Goal: Information Seeking & Learning: Learn about a topic

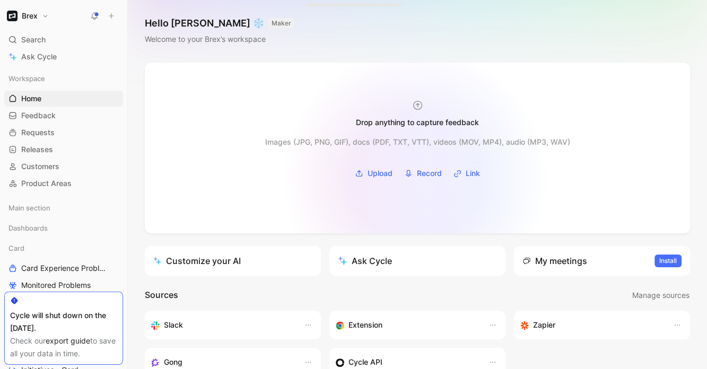
scroll to position [199, 0]
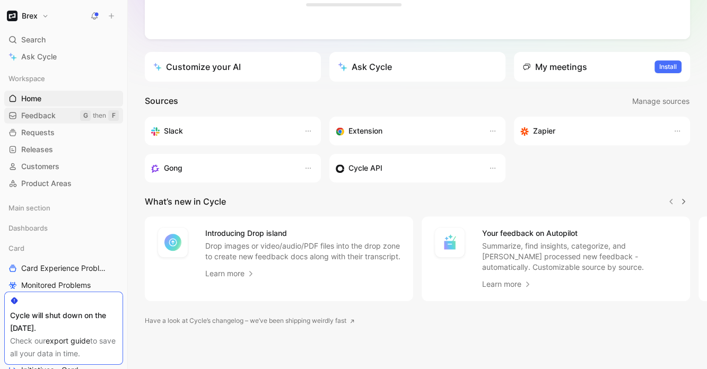
click at [45, 113] on span "Feedback" at bounding box center [38, 115] width 34 height 11
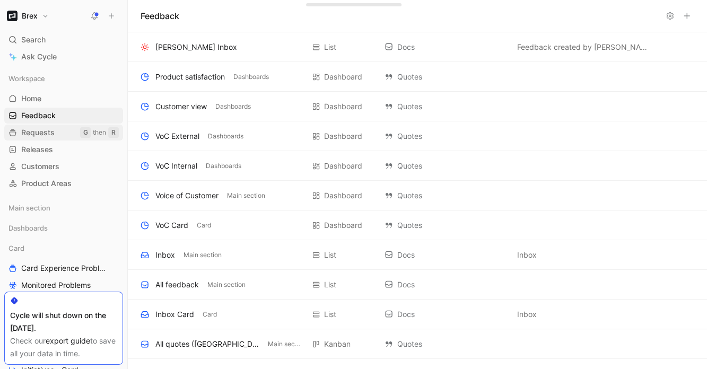
click at [46, 131] on span "Requests" at bounding box center [37, 132] width 33 height 11
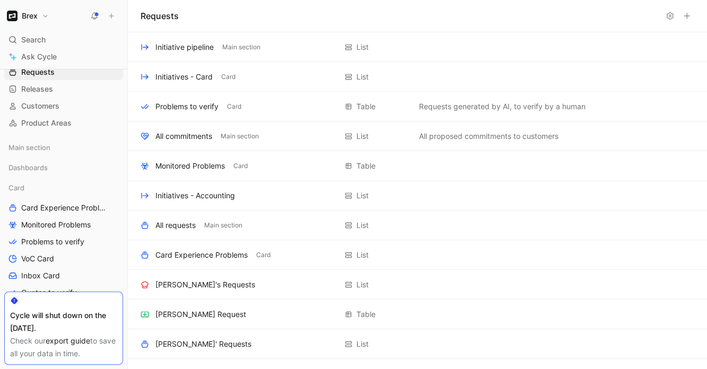
scroll to position [145, 0]
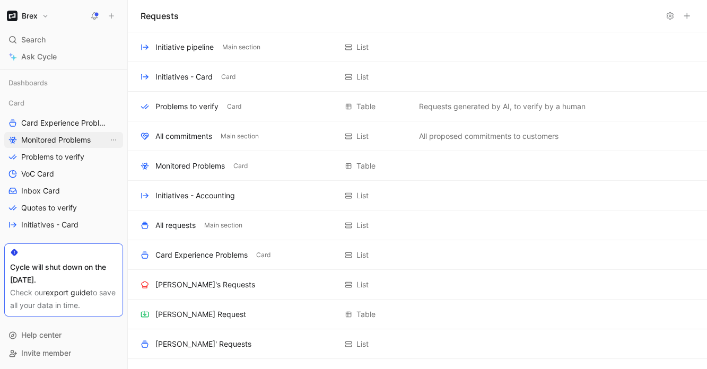
click at [36, 137] on span "Monitored Problems" at bounding box center [56, 140] width 70 height 11
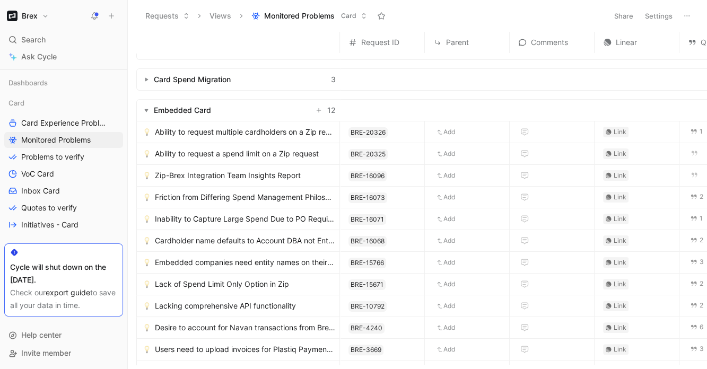
scroll to position [77, 0]
click at [53, 329] on span "Help center" at bounding box center [41, 335] width 40 height 13
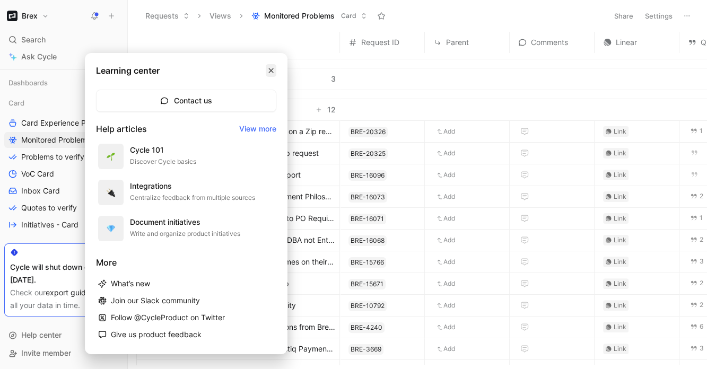
click at [272, 74] on icon "button" at bounding box center [271, 70] width 6 height 6
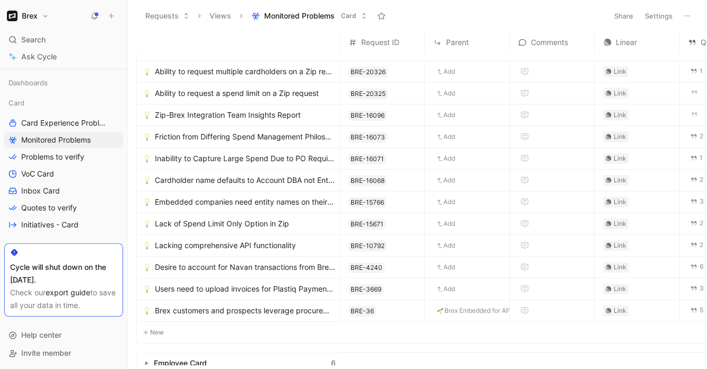
scroll to position [133, 0]
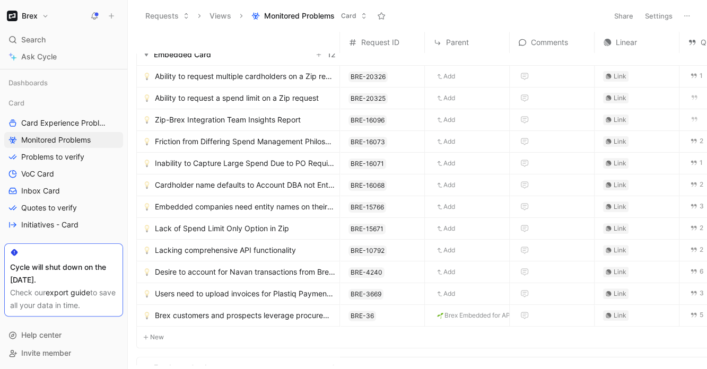
click at [234, 77] on span "Ability to request multiple cardholders on a Zip request" at bounding box center [245, 76] width 180 height 13
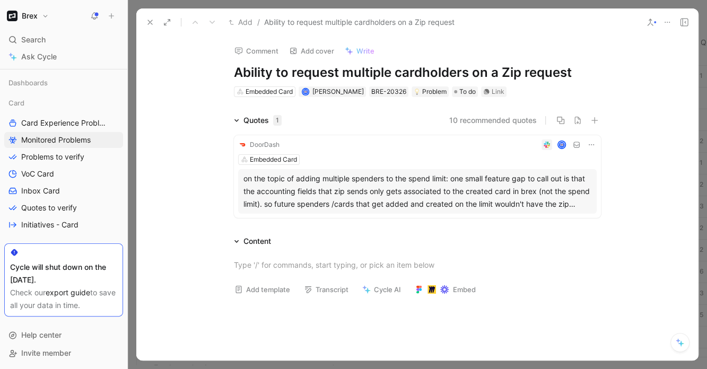
click at [490, 119] on button "10 recommended quotes" at bounding box center [494, 120] width 88 height 13
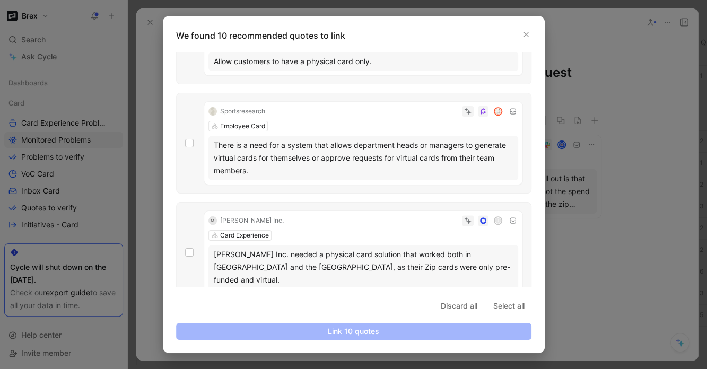
scroll to position [747, 0]
click at [526, 33] on icon "button" at bounding box center [526, 34] width 6 height 6
